Goal: Navigation & Orientation: Find specific page/section

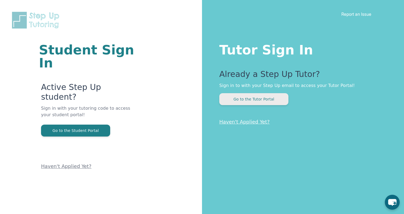
click at [284, 99] on button "Go to the Tutor Portal" at bounding box center [253, 99] width 69 height 12
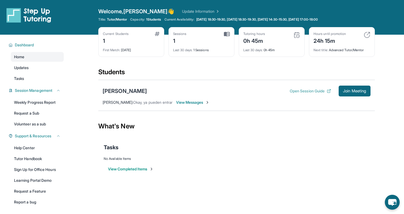
click at [296, 89] on button "Open Session Guide" at bounding box center [310, 90] width 41 height 5
click at [59, 158] on link "Tutor Handbook" at bounding box center [37, 159] width 53 height 10
click at [293, 92] on button "Open Session Guide" at bounding box center [310, 90] width 41 height 5
click at [114, 91] on div "[PERSON_NAME]" at bounding box center [125, 91] width 44 height 8
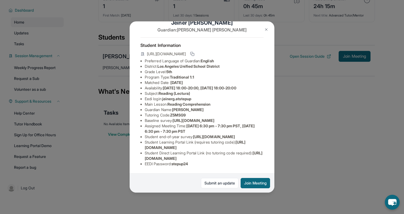
scroll to position [51, 0]
click at [100, 158] on div "[PERSON_NAME] Guardian: [PERSON_NAME] Student Information [URL][DOMAIN_NAME] Pr…" at bounding box center [202, 107] width 404 height 214
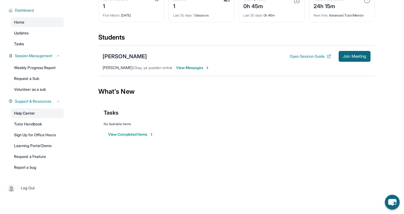
click at [44, 114] on link "Help Center" at bounding box center [37, 113] width 53 height 10
click at [260, 125] on div "No Available Items" at bounding box center [237, 124] width 266 height 4
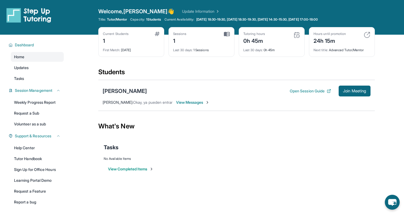
click at [188, 144] on div "Tasks" at bounding box center [237, 147] width 266 height 8
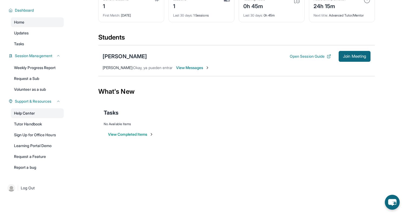
click at [50, 115] on link "Help Center" at bounding box center [37, 113] width 53 height 10
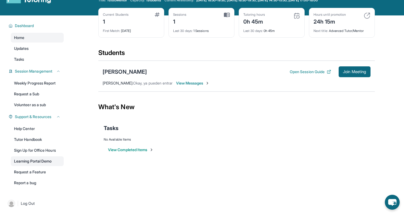
scroll to position [28, 0]
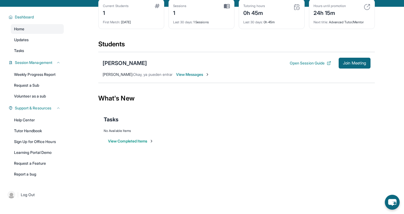
click at [143, 140] on button "View Completed Items" at bounding box center [131, 140] width 46 height 5
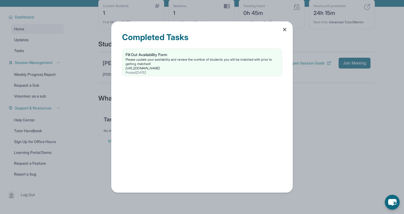
click at [284, 26] on div "Completed Tasks Fill Out Availability Form Please update your availability and …" at bounding box center [202, 106] width 182 height 171
click at [287, 31] on icon at bounding box center [284, 29] width 5 height 5
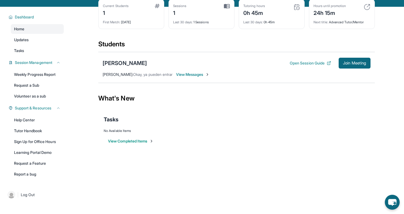
click at [266, 93] on div "What's New" at bounding box center [236, 98] width 277 height 24
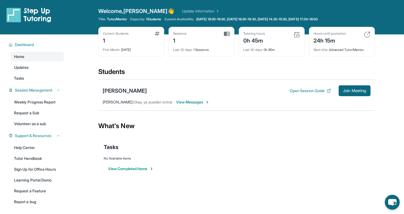
scroll to position [0, 0]
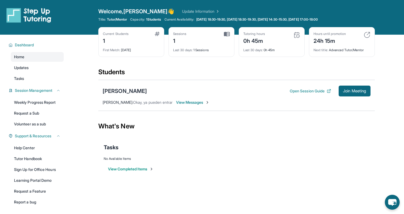
click at [211, 38] on div "Sessions 1" at bounding box center [201, 38] width 57 height 13
click at [227, 35] on img at bounding box center [227, 34] width 6 height 5
click at [155, 36] on div "Current Students 1" at bounding box center [131, 38] width 57 height 13
